Goal: Information Seeking & Learning: Learn about a topic

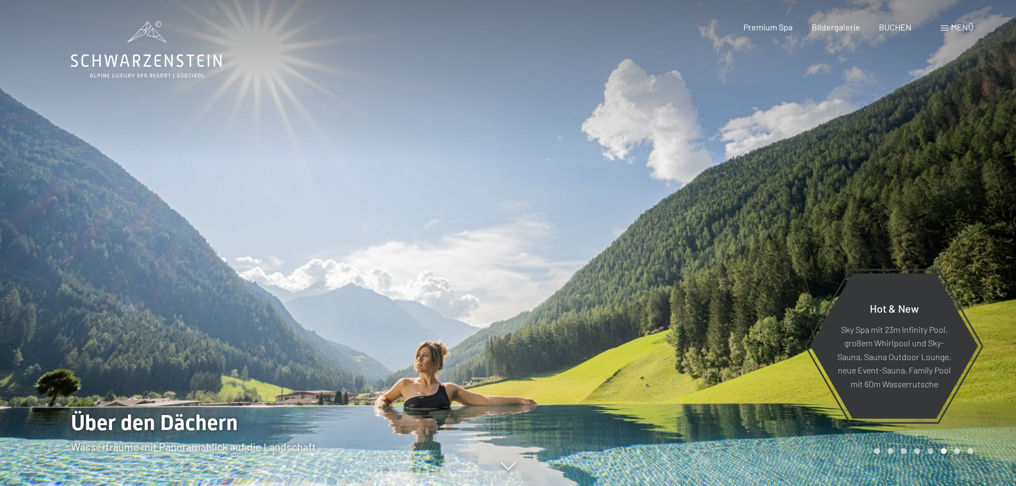
click at [942, 26] on span at bounding box center [944, 28] width 7 height 5
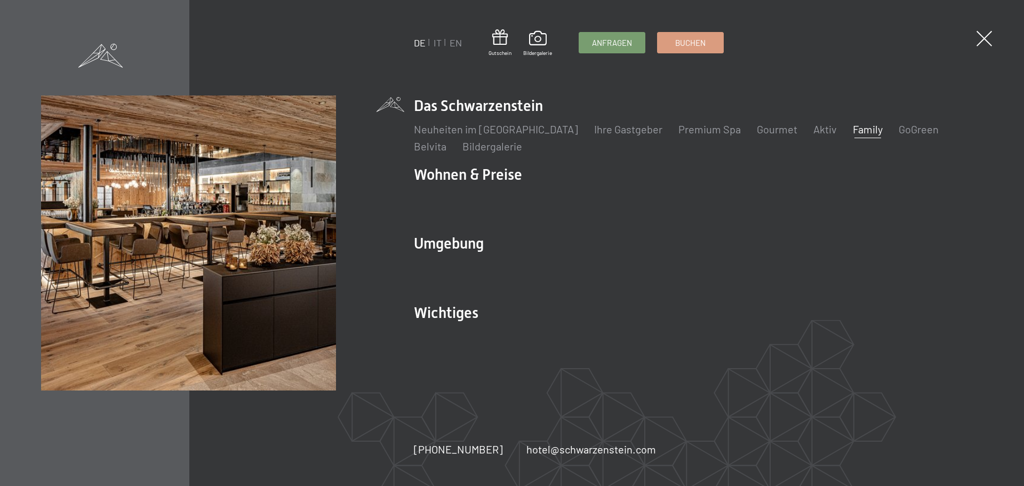
click at [853, 130] on link "Family" at bounding box center [868, 129] width 30 height 13
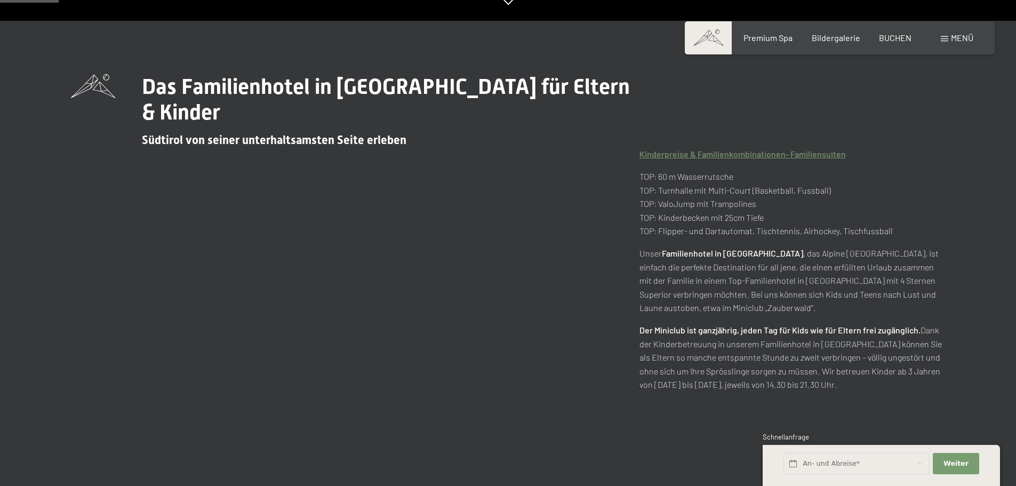
scroll to position [480, 0]
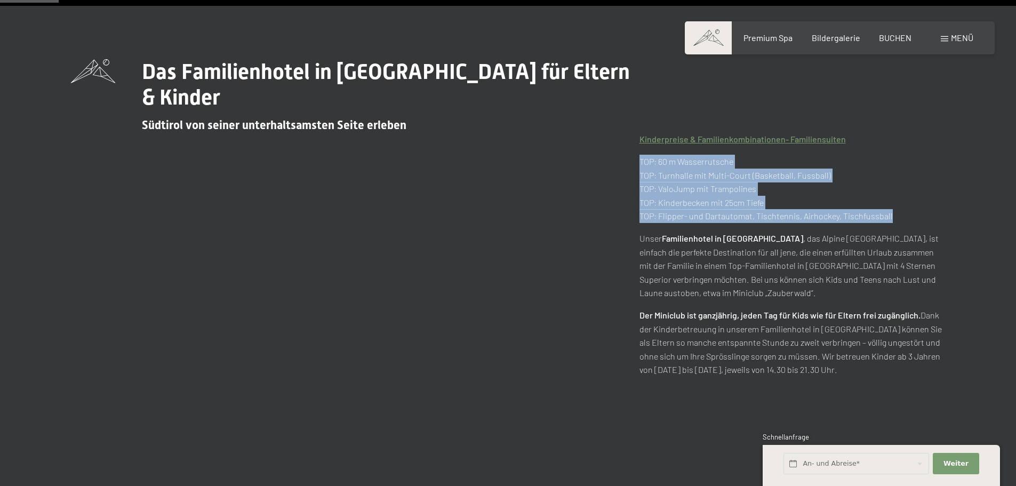
drag, startPoint x: 888, startPoint y: 190, endPoint x: 639, endPoint y: 134, distance: 255.5
click at [639, 134] on div "Das Familienhotel in Südtirol für Eltern & Kinder Südtirol von seiner unterhalt…" at bounding box center [508, 228] width 875 height 339
copy p "TOP: 60 m Wasserrutsche TOP: Turnhalle mit Multi-Court (Basketball, Fussball) T…"
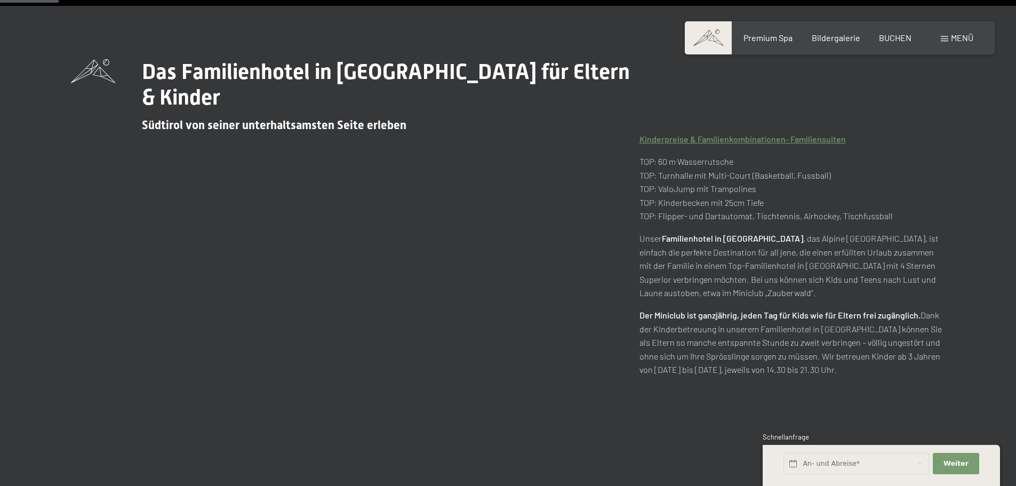
click at [700, 232] on p "Unser Familienhotel in Südtirol , das Alpine Luxury Spa Resort Schwarzenstein, …" at bounding box center [793, 266] width 306 height 68
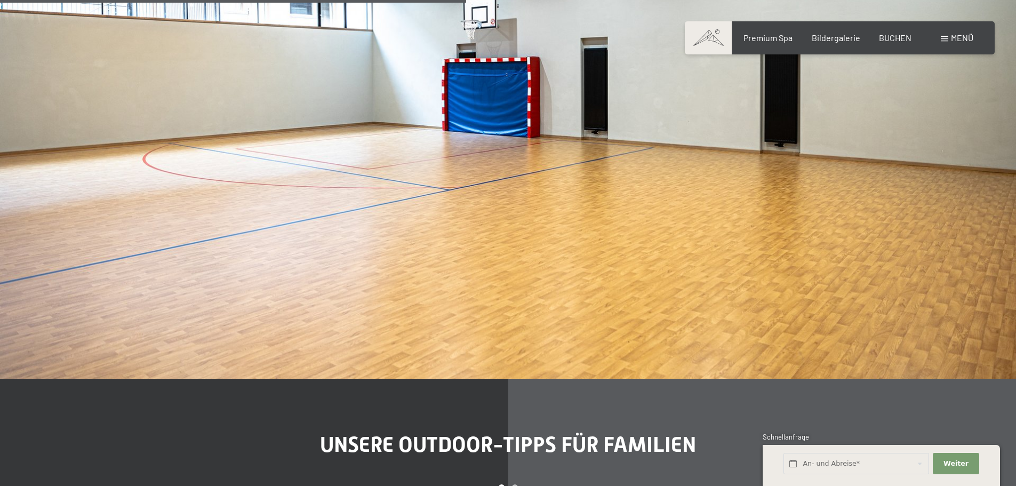
scroll to position [3842, 0]
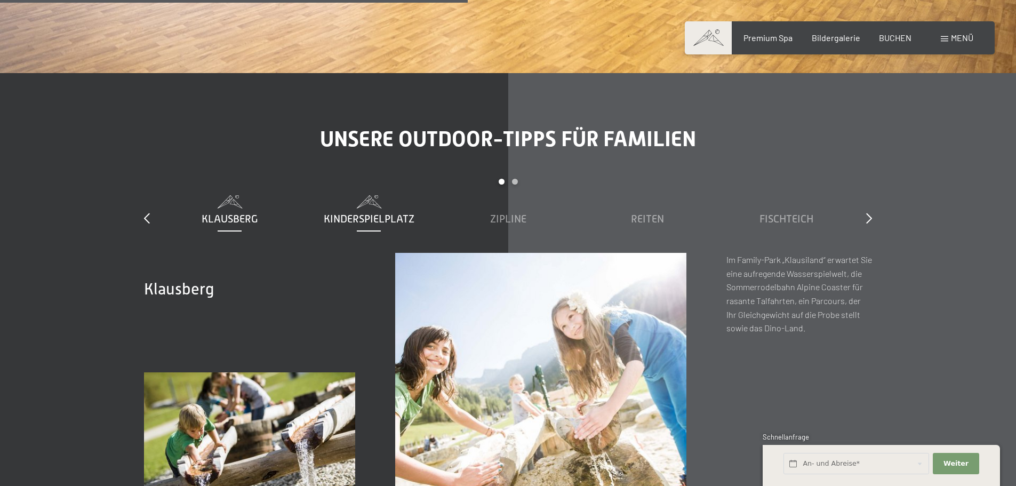
click at [377, 213] on span "Kinderspielplatz" at bounding box center [369, 219] width 91 height 12
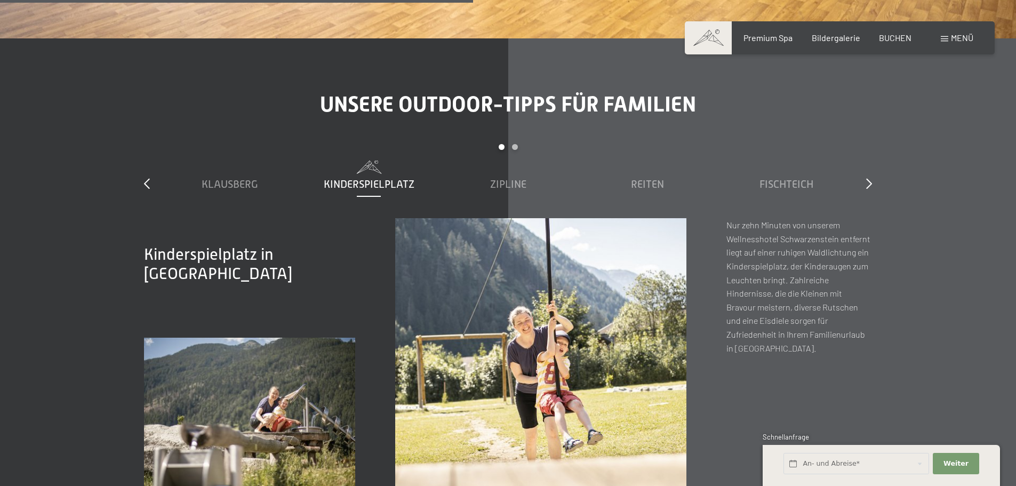
scroll to position [3895, 0]
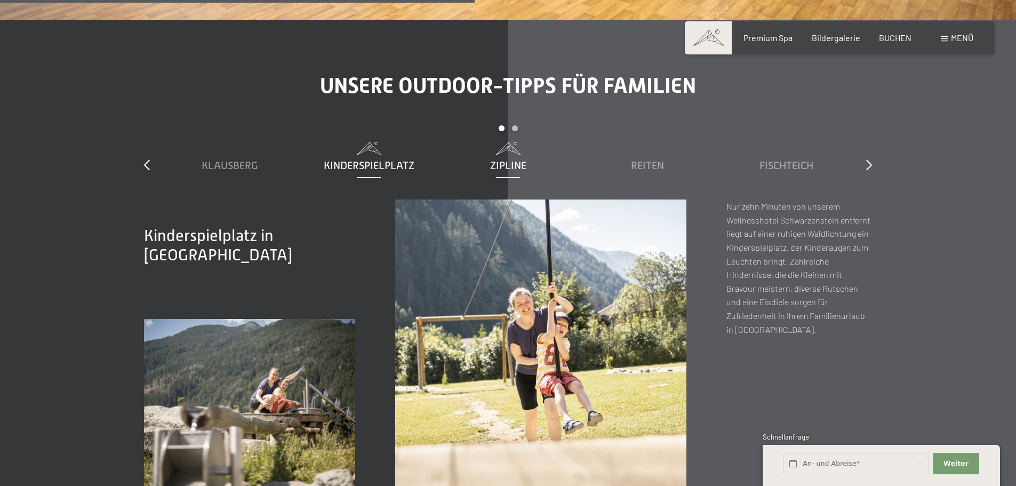
click at [484, 158] on div "Zipline" at bounding box center [508, 165] width 129 height 15
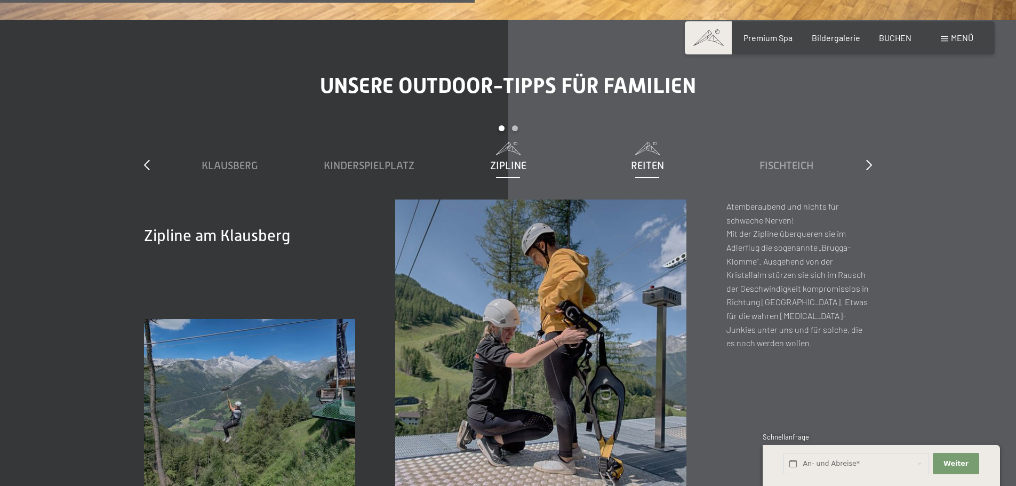
click at [642, 160] on span "Reiten" at bounding box center [647, 166] width 33 height 12
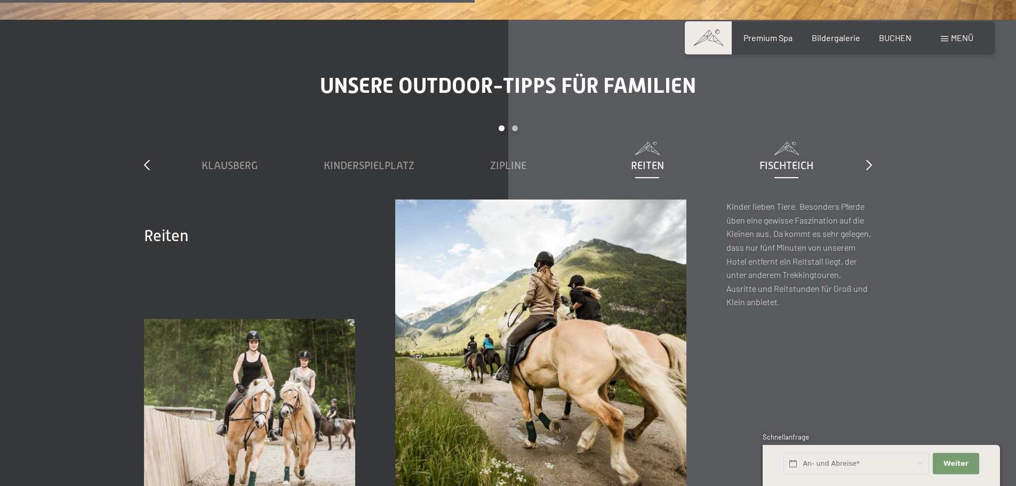
click at [748, 158] on div "Fischteich" at bounding box center [786, 165] width 129 height 15
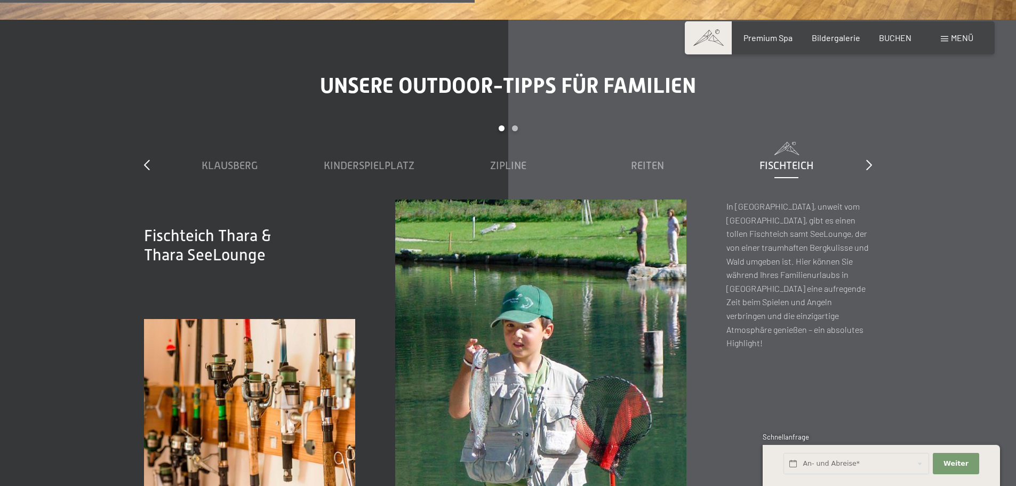
click at [887, 143] on div "Unsere Outdoor-Tipps für Familien slide 1 to 5 of 7 Klausberg Kinderspielplatz …" at bounding box center [508, 282] width 808 height 418
click at [868, 160] on icon at bounding box center [870, 165] width 6 height 11
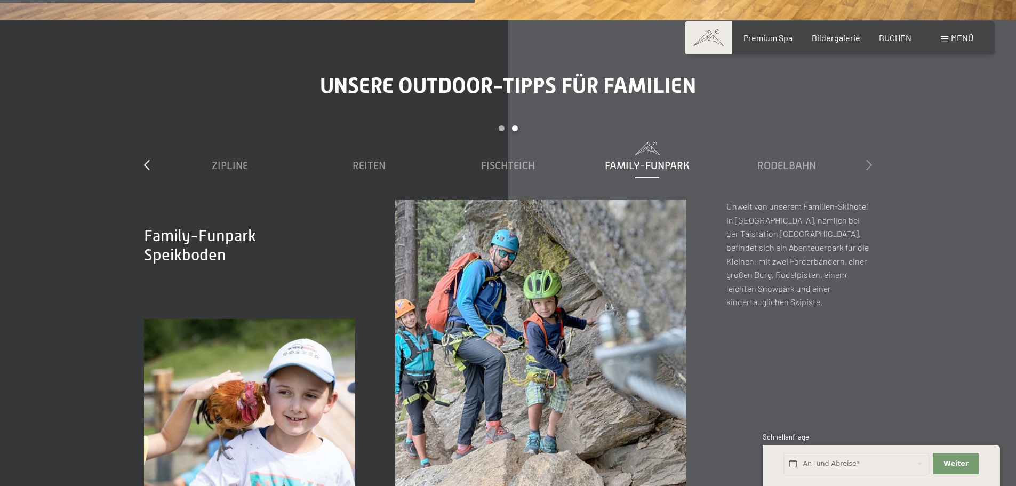
click at [868, 160] on icon at bounding box center [870, 165] width 6 height 11
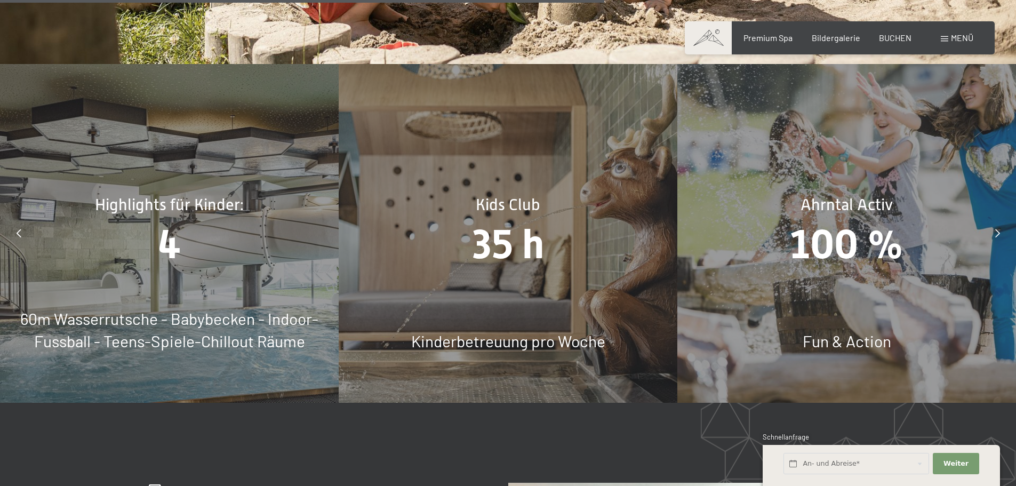
scroll to position [4962, 0]
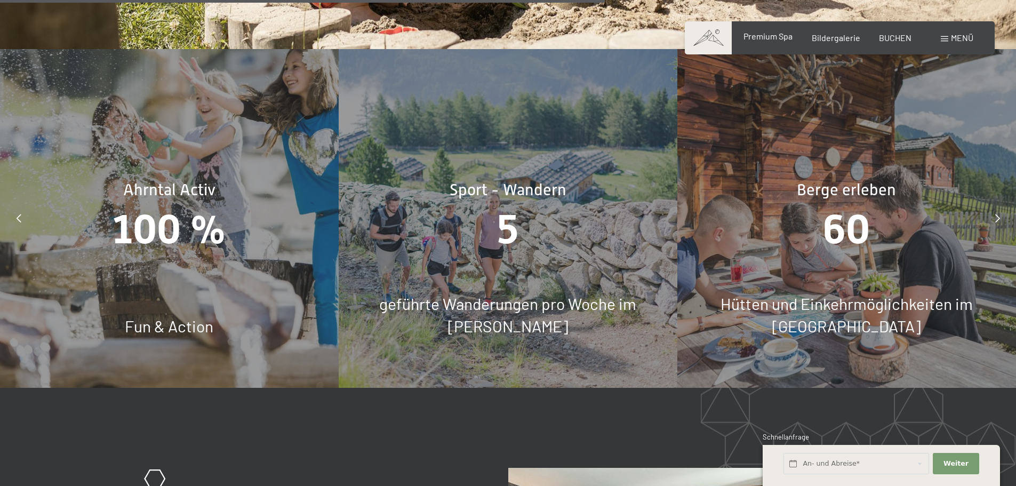
click at [782, 38] on span "Premium Spa" at bounding box center [768, 36] width 49 height 10
